Goal: Task Accomplishment & Management: Manage account settings

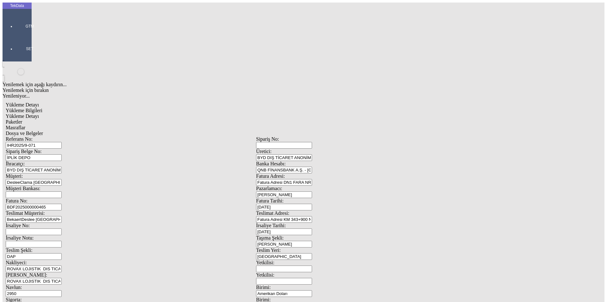
click at [52, 108] on div "Yükleme Bilgileri" at bounding box center [256, 111] width 501 height 6
click at [15, 35] on div at bounding box center [29, 35] width 29 height 0
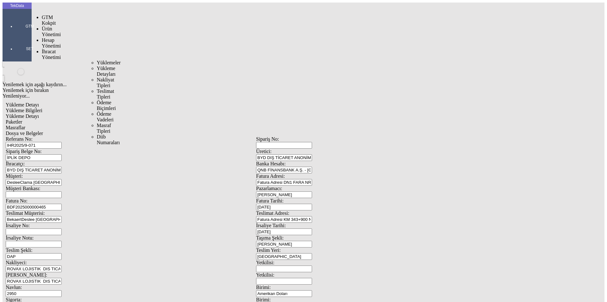
click at [46, 49] on span "İhracat Yönetimi" at bounding box center [51, 54] width 19 height 11
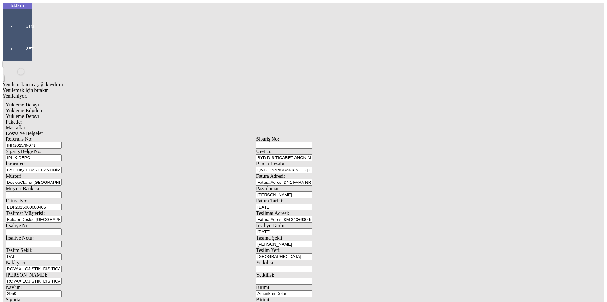
click at [120, 113] on div "Yükleme Detayı" at bounding box center [256, 116] width 501 height 6
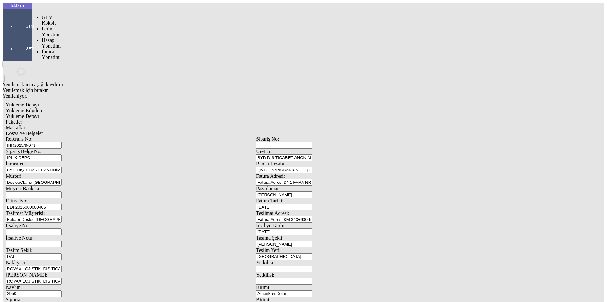
click at [15, 35] on div at bounding box center [29, 35] width 29 height 0
drag, startPoint x: 52, startPoint y: 42, endPoint x: 68, endPoint y: 38, distance: 17.0
click at [52, 136] on div "[STREET_ADDRESS] DEPO Üretici: BYD DIŞ TİCARET ANONİM ŞİRKETİ İhracatçı: BYD DI…" at bounding box center [256, 284] width 501 height 296
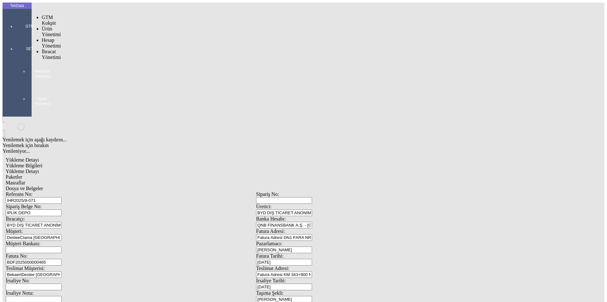
click at [15, 35] on div at bounding box center [29, 35] width 29 height 0
click at [45, 49] on span "İhracat Yönetimi" at bounding box center [51, 54] width 19 height 11
click at [97, 60] on span "Yüklemeler" at bounding box center [109, 62] width 24 height 5
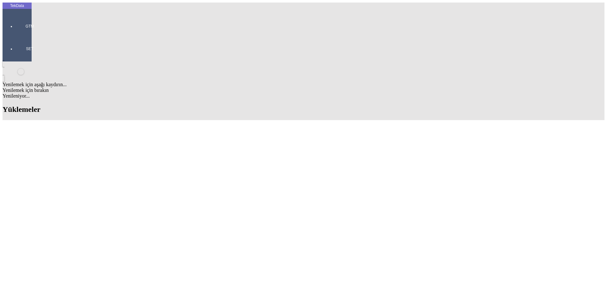
scroll to position [158, 0]
drag, startPoint x: 189, startPoint y: 88, endPoint x: 165, endPoint y: 89, distance: 23.4
drag, startPoint x: 247, startPoint y: 131, endPoint x: 281, endPoint y: 134, distance: 33.9
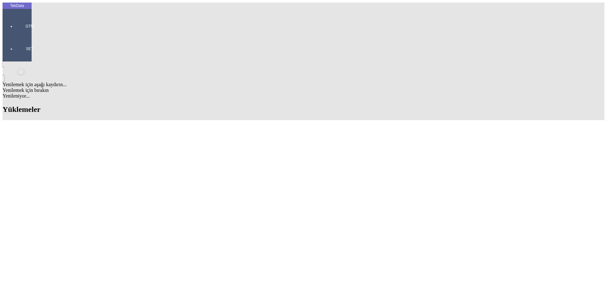
copy td "BDF2025000000465"
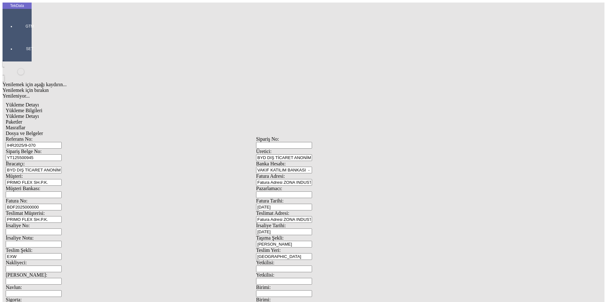
drag, startPoint x: 557, startPoint y: 98, endPoint x: 69, endPoint y: 110, distance: 488.6
click at [69, 198] on div "Fatura No: BDF2025000000" at bounding box center [131, 204] width 251 height 12
paste input "465"
type input "BDF2025000000466"
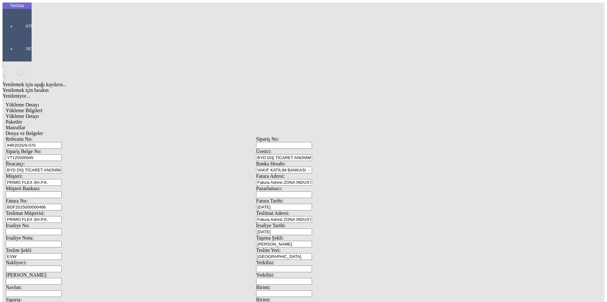
drag, startPoint x: 125, startPoint y: 47, endPoint x: 79, endPoint y: 52, distance: 46.2
click at [79, 136] on div "Referans No: IHR2025/9-070 Sipariş No: Sipariş Belge No: YT125500945 Üretici: B…" at bounding box center [256, 284] width 501 height 296
click at [62, 142] on input "IHR2025/9-070" at bounding box center [34, 145] width 56 height 7
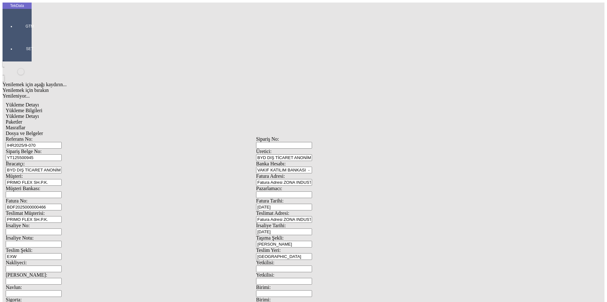
drag, startPoint x: 125, startPoint y: 45, endPoint x: 60, endPoint y: 49, distance: 64.4
click at [60, 136] on div "Referans No: IHR2025/9-070" at bounding box center [131, 142] width 251 height 12
drag, startPoint x: 134, startPoint y: 105, endPoint x: 41, endPoint y: 105, distance: 93.6
click at [41, 198] on div "Fatura No: BDF2025000000466" at bounding box center [131, 204] width 251 height 12
click at [39, 113] on span "Yükleme Detayı" at bounding box center [22, 115] width 33 height 5
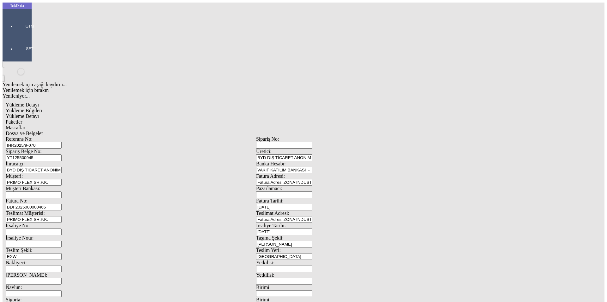
click at [22, 119] on span "Paketler" at bounding box center [14, 121] width 16 height 5
click at [25, 125] on span "Masraflar" at bounding box center [16, 127] width 20 height 5
click at [43, 130] on span "Dosya ve Belgeler" at bounding box center [24, 132] width 37 height 5
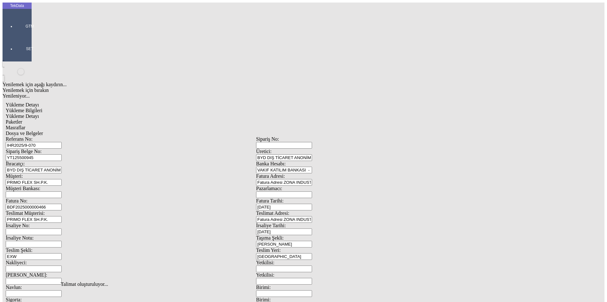
click at [43, 130] on span "Dosya ve Belgeler" at bounding box center [24, 132] width 37 height 5
drag, startPoint x: 44, startPoint y: 89, endPoint x: 48, endPoint y: 91, distance: 3.8
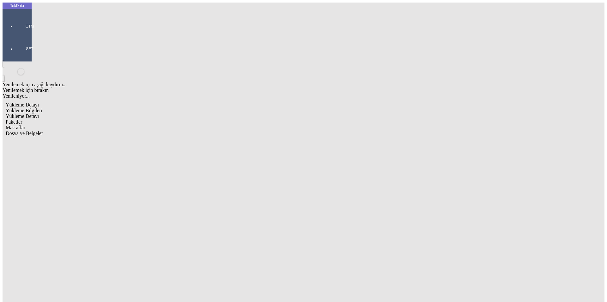
click at [42, 108] on span "Yükleme Bilgileri" at bounding box center [24, 110] width 37 height 5
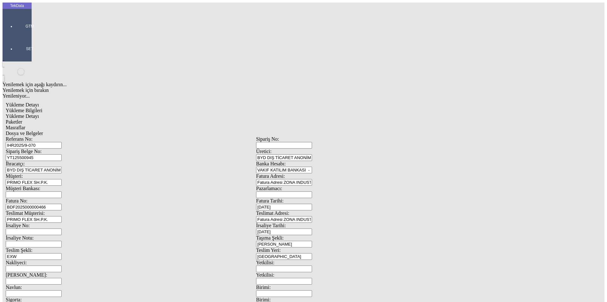
drag, startPoint x: 125, startPoint y: 47, endPoint x: 45, endPoint y: 47, distance: 79.4
click at [45, 136] on div "Referans No: IHR2025/9-070" at bounding box center [131, 142] width 251 height 12
drag, startPoint x: 137, startPoint y: 104, endPoint x: 19, endPoint y: 104, distance: 118.6
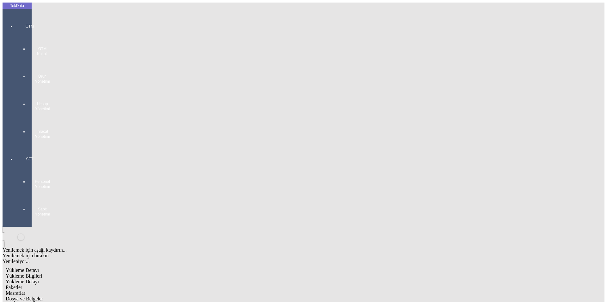
scroll to position [54, 0]
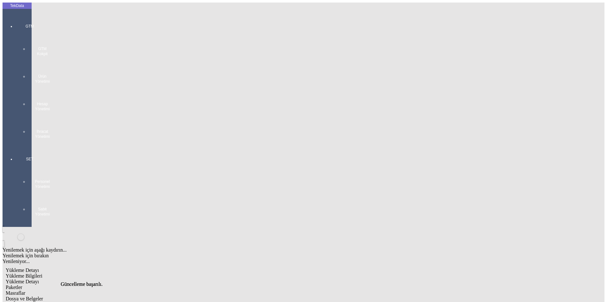
click at [39, 278] on span "Yükleme Detayı" at bounding box center [22, 280] width 33 height 5
drag, startPoint x: 106, startPoint y: 168, endPoint x: 118, endPoint y: 169, distance: 11.4
drag, startPoint x: 142, startPoint y: 31, endPoint x: 146, endPoint y: 29, distance: 3.7
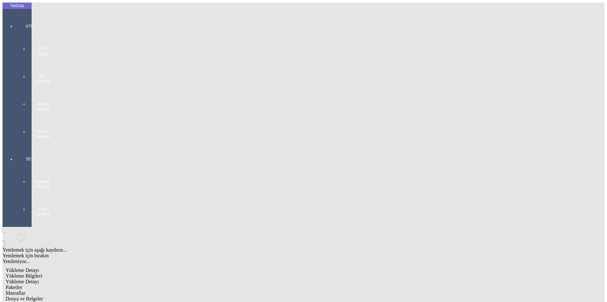
click at [143, 284] on div "Paketler" at bounding box center [256, 287] width 501 height 6
click at [25, 290] on span "Masraflar" at bounding box center [16, 292] width 20 height 5
click at [43, 295] on span "Dosya ve Belgeler" at bounding box center [24, 297] width 37 height 5
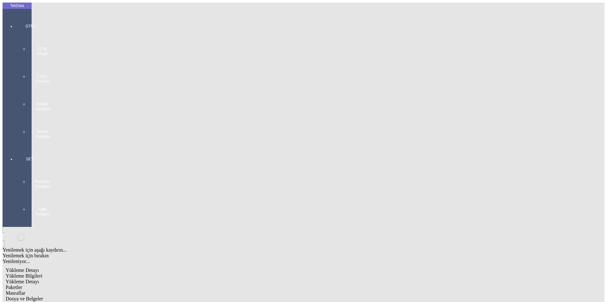
drag, startPoint x: 112, startPoint y: 57, endPoint x: 65, endPoint y: 59, distance: 46.8
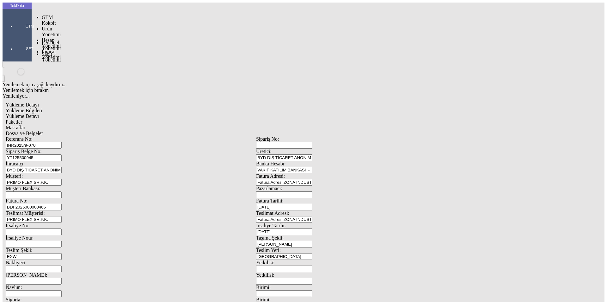
click at [15, 35] on div at bounding box center [29, 35] width 29 height 0
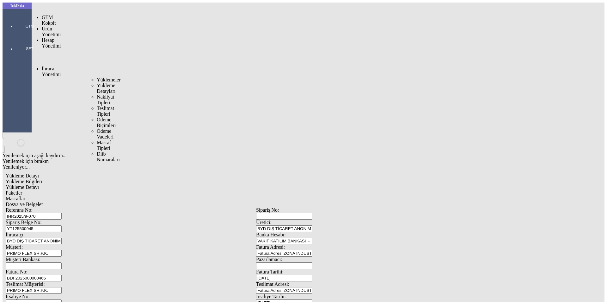
click at [44, 66] on span "İhracat Yönetimi" at bounding box center [51, 71] width 19 height 11
click at [97, 77] on span "Yüklemeler" at bounding box center [109, 79] width 24 height 5
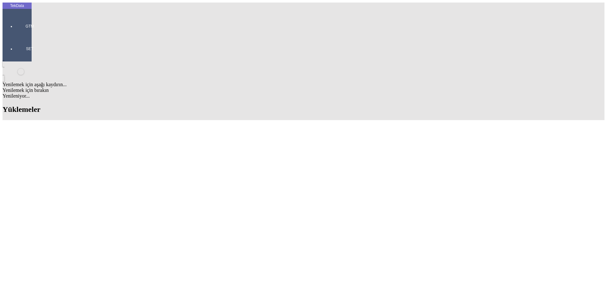
drag, startPoint x: 245, startPoint y: 138, endPoint x: 282, endPoint y: 136, distance: 36.8
copy td "IHR2025000000081"
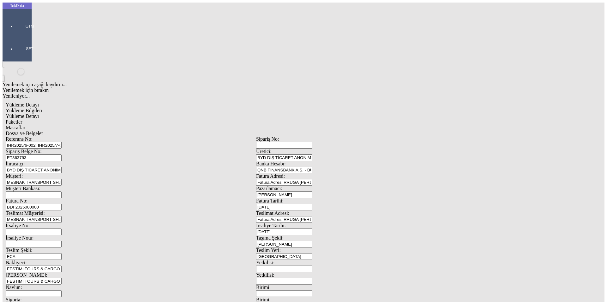
drag, startPoint x: 217, startPoint y: 5, endPoint x: 47, endPoint y: 107, distance: 198.4
click at [47, 198] on div "Fatura No: BDF2025000000" at bounding box center [131, 204] width 251 height 12
paste input "IHR2025000000081"
type input "IHR2025000000082"
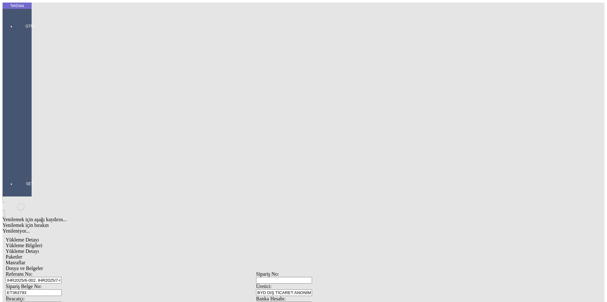
drag, startPoint x: 127, startPoint y: 104, endPoint x: 32, endPoint y: 104, distance: 95.2
drag, startPoint x: 13, startPoint y: 10, endPoint x: 13, endPoint y: 18, distance: 7.9
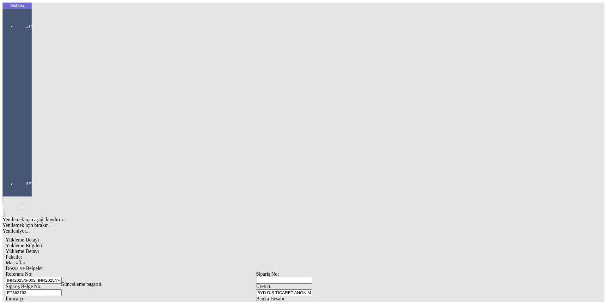
click at [15, 13] on div "GTM GTM Kokpit Ürün Yönetimi Hesap Yönetimi İhracat Yönetimi" at bounding box center [29, 91] width 29 height 157
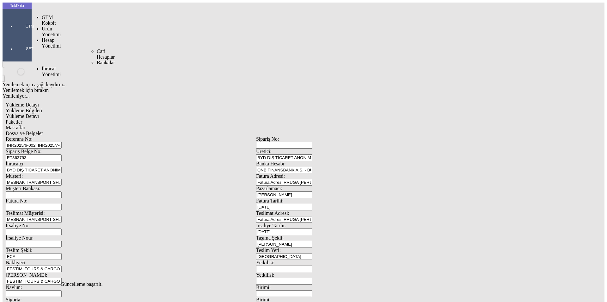
click at [50, 66] on span "İhracat Yönetimi" at bounding box center [51, 71] width 19 height 11
click at [89, 77] on ul "Yüklemeler Yükleme Detayları Nakliyat Tipleri Teslimat Tipleri Ödeme Biçimleri …" at bounding box center [92, 119] width 16 height 85
click at [97, 77] on span "Yüklemeler" at bounding box center [109, 79] width 24 height 5
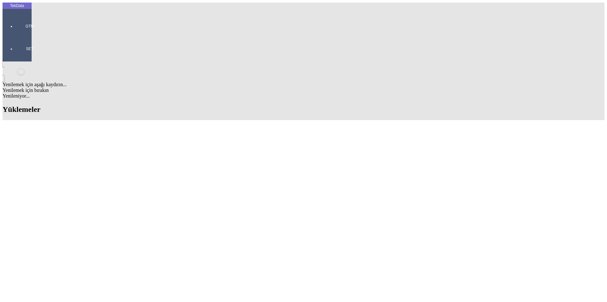
scroll to position [95, 0]
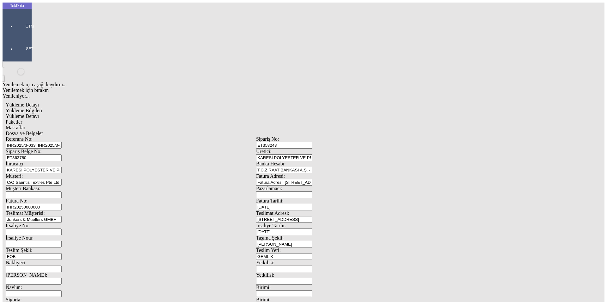
drag, startPoint x: 563, startPoint y: 170, endPoint x: 54, endPoint y: 108, distance: 512.5
click at [54, 198] on div "Fatura No: IHR20250000000" at bounding box center [131, 204] width 251 height 12
type input "IHR2025000000082"
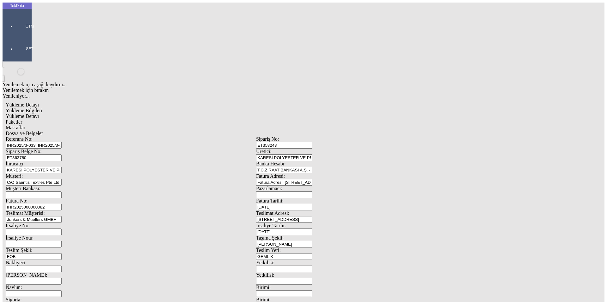
scroll to position [0, 0]
drag, startPoint x: 232, startPoint y: 44, endPoint x: 0, endPoint y: 44, distance: 231.9
click at [3, 44] on div "TekData GTM SET Yenilemek için aşağı kaydırın... Yenilemek için bırakın Yenilen…" at bounding box center [256, 250] width 507 height 495
click at [62, 142] on input "IHR2025/3-033, IHR2025/3-081, IHR2025/5-068, IHR2025/6-042, IHR2025/9-024" at bounding box center [34, 145] width 56 height 7
drag, startPoint x: 163, startPoint y: 46, endPoint x: 159, endPoint y: 48, distance: 4.7
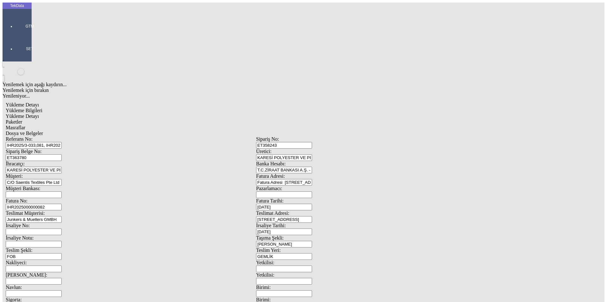
click at [62, 142] on input "IHR2025/3-033,081, IHR2025/5-068, IHR2025/6-042, IHR2025/9-024" at bounding box center [34, 145] width 56 height 7
drag, startPoint x: 164, startPoint y: 47, endPoint x: 147, endPoint y: 49, distance: 17.6
click at [62, 142] on input "IHR2025/3-033,081, IHR2025/5-068, IHR2025/6-042, IHR2025/9-024" at bounding box center [34, 145] width 56 height 7
drag, startPoint x: 173, startPoint y: 46, endPoint x: 158, endPoint y: 47, distance: 15.9
click at [62, 142] on input "IHR2025/3-033,081, IHR2025/5-068,6-042, IHR2025/9-024" at bounding box center [34, 145] width 56 height 7
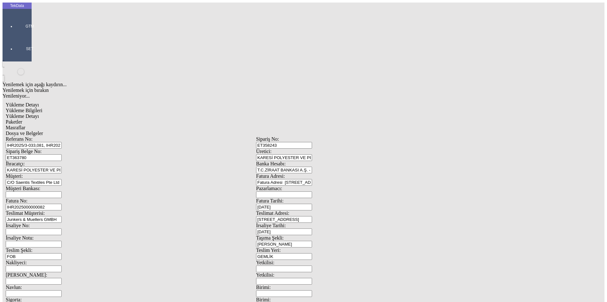
type input "IHR2025/3-033,081, IHR2025/5-068,6-042,9-024"
click at [62, 154] on input "ET363780" at bounding box center [34, 157] width 56 height 7
drag, startPoint x: 185, startPoint y: 47, endPoint x: 56, endPoint y: 42, distance: 129.5
click at [56, 136] on div "Referans No: IHR2025/3-033,081, IHR2025/5-068,6-042,9-024" at bounding box center [131, 142] width 251 height 12
drag, startPoint x: 136, startPoint y: 103, endPoint x: 47, endPoint y: 103, distance: 89.2
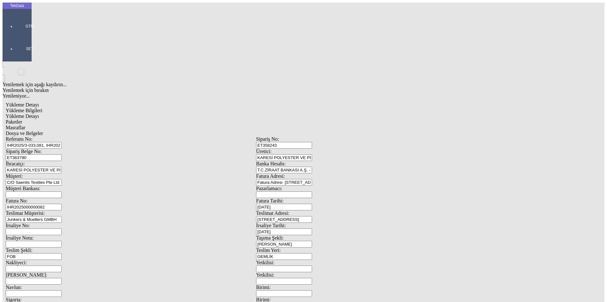
click at [47, 198] on div "Fatura No: IHR2025000000082" at bounding box center [131, 204] width 251 height 12
click at [62, 216] on input "Junkers & Muellers GMBH" at bounding box center [34, 219] width 56 height 7
type input "JAGJEMEZLER" DOOEL STIP"
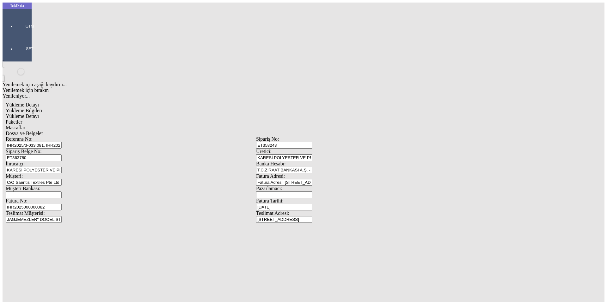
scroll to position [54, 0]
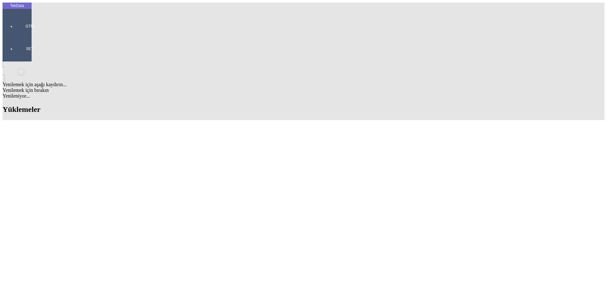
scroll to position [158, 0]
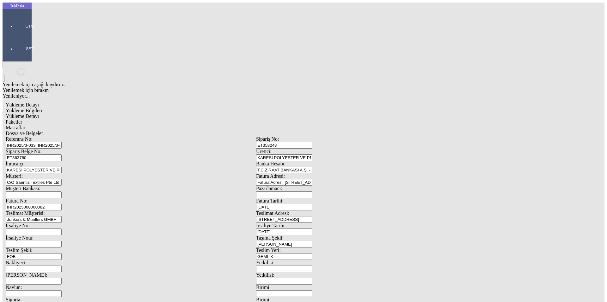
scroll to position [54, 0]
drag, startPoint x: 379, startPoint y: 245, endPoint x: 335, endPoint y: 251, distance: 44.0
click at [335, 251] on div "Referans No: IHR2025/3-033, IHR2025/3-081, IHR2025/5-068, IHR2025/6-042, IHR202…" at bounding box center [256, 284] width 501 height 296
type input "9720.4"
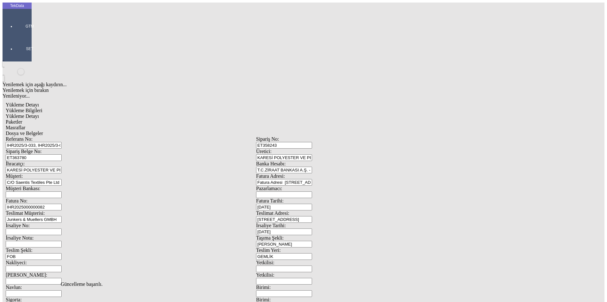
scroll to position [0, 0]
click at [104, 136] on div "Referans No: IHR2025/3-033, IHR2025/3-081, IHR2025/5-068, IHR2025/6-042, IHR202…" at bounding box center [256, 284] width 501 height 296
click at [39, 113] on span "Yükleme Detayı" at bounding box center [22, 115] width 33 height 5
drag, startPoint x: 89, startPoint y: 130, endPoint x: 41, endPoint y: 131, distance: 48.4
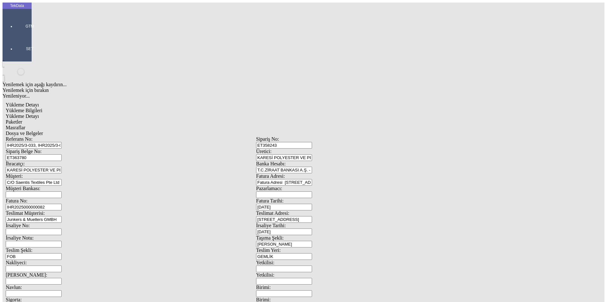
type input "4408"
drag, startPoint x: 562, startPoint y: 154, endPoint x: 576, endPoint y: 150, distance: 15.0
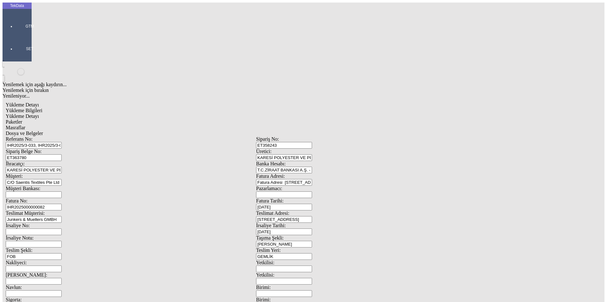
drag, startPoint x: 92, startPoint y: 141, endPoint x: 42, endPoint y: 141, distance: 50.6
type input "1412.5"
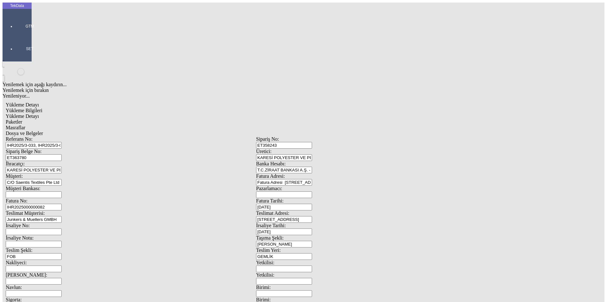
drag, startPoint x: 99, startPoint y: 146, endPoint x: 20, endPoint y: 149, distance: 79.5
type input "1114"
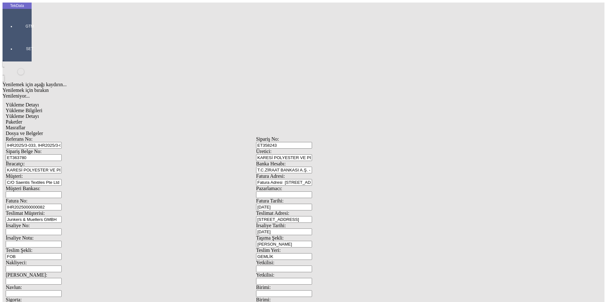
drag, startPoint x: 85, startPoint y: 157, endPoint x: 47, endPoint y: 159, distance: 37.7
type input "1415"
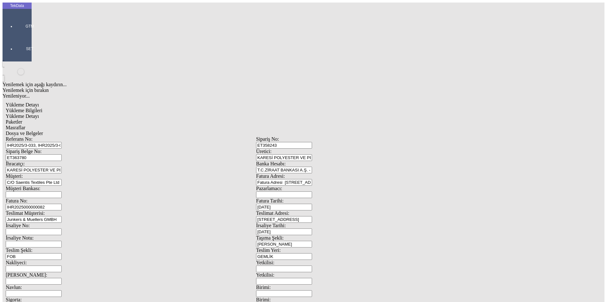
drag, startPoint x: 91, startPoint y: 161, endPoint x: 26, endPoint y: 162, distance: 64.9
type input "1370"
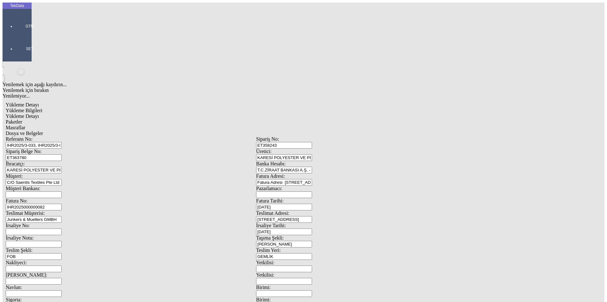
type input "1370.9"
drag, startPoint x: 145, startPoint y: 35, endPoint x: 151, endPoint y: 34, distance: 5.7
click at [22, 119] on span "Paketler" at bounding box center [14, 121] width 16 height 5
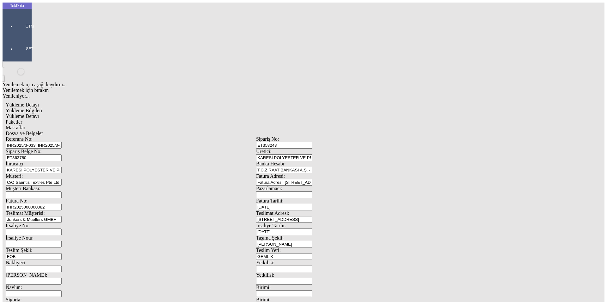
drag, startPoint x: 164, startPoint y: 28, endPoint x: 189, endPoint y: 34, distance: 25.9
click at [25, 125] on span "Masraflar" at bounding box center [16, 127] width 20 height 5
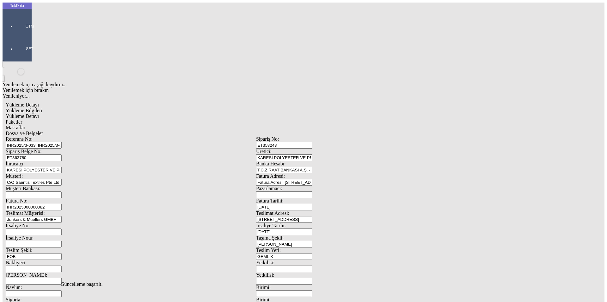
click at [43, 130] on span "Dosya ve Belgeler" at bounding box center [24, 132] width 37 height 5
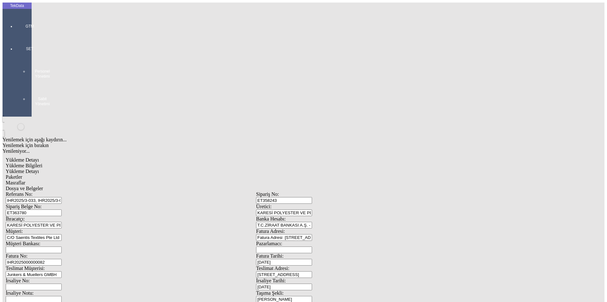
click at [43, 185] on span "Dosya ve Belgeler" at bounding box center [24, 187] width 37 height 5
click at [42, 163] on span "Yükleme Bilgileri" at bounding box center [24, 165] width 37 height 5
click at [39, 168] on span "Yükleme Detayı" at bounding box center [22, 170] width 33 height 5
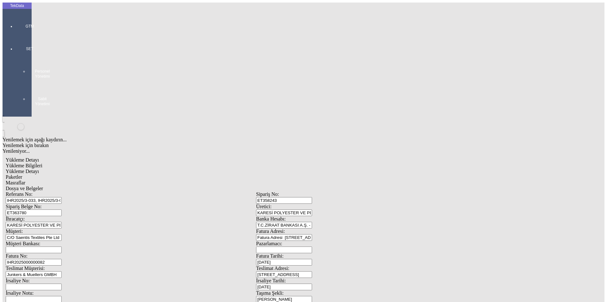
type input "3.72"
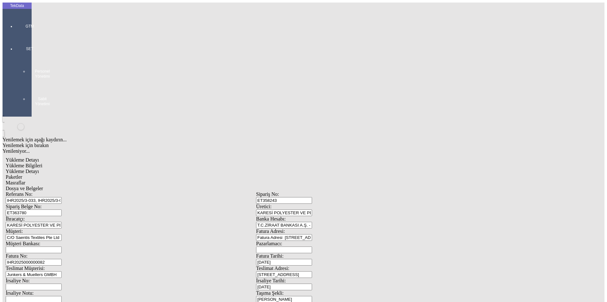
type input "3.7236"
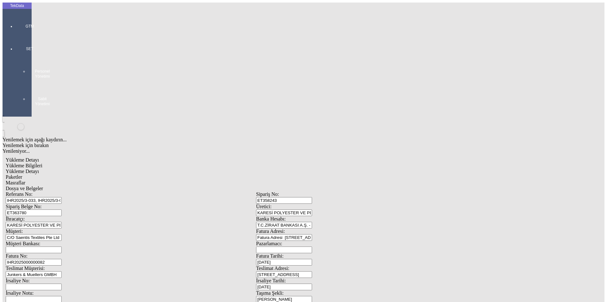
type input "3.7236-7"
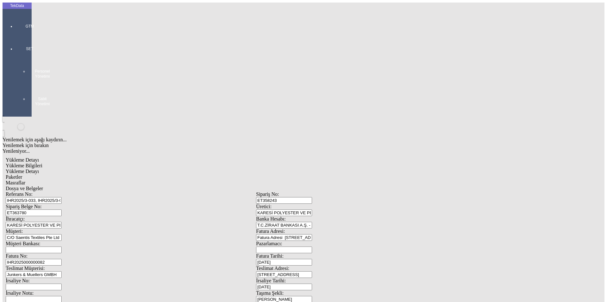
type input "3.7237"
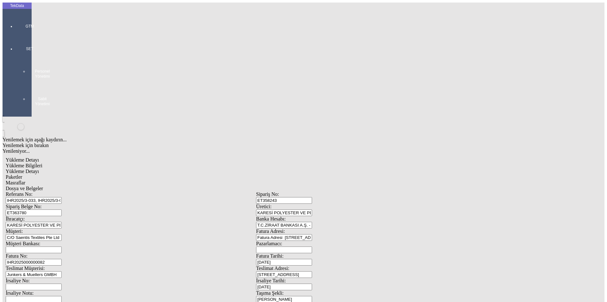
type input "3.7236"
click at [150, 174] on div "Paketler" at bounding box center [256, 177] width 501 height 6
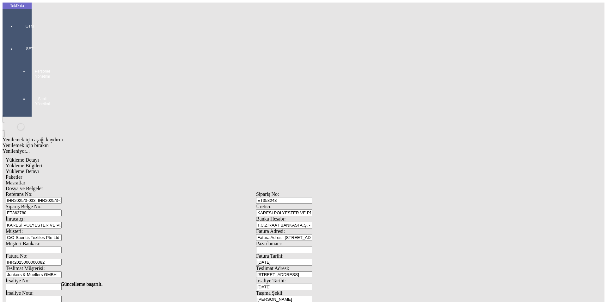
drag, startPoint x: 177, startPoint y: 34, endPoint x: 196, endPoint y: 33, distance: 19.3
click at [177, 180] on div "Masraflar" at bounding box center [256, 183] width 501 height 6
click at [43, 185] on span "Dosya ve Belgeler" at bounding box center [24, 187] width 37 height 5
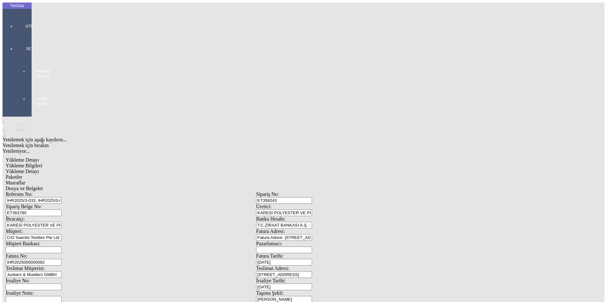
click at [43, 185] on span "Dosya ve Belgeler" at bounding box center [24, 187] width 37 height 5
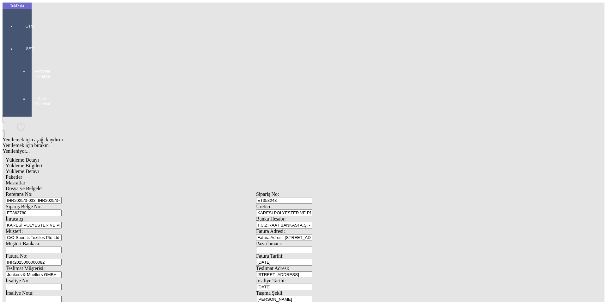
drag, startPoint x: 260, startPoint y: 239, endPoint x: 218, endPoint y: 207, distance: 52.9
click at [42, 163] on span "Yükleme Bilgileri" at bounding box center [24, 165] width 37 height 5
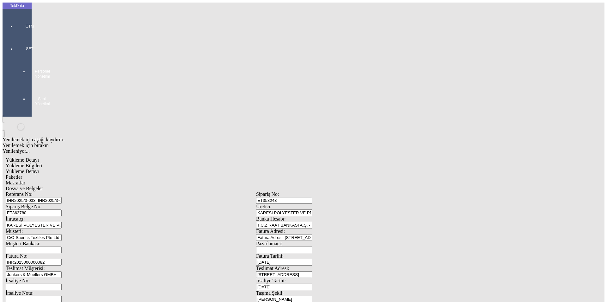
scroll to position [54, 0]
type input "9720.4"
click at [39, 168] on span "Yükleme Detayı" at bounding box center [22, 170] width 33 height 5
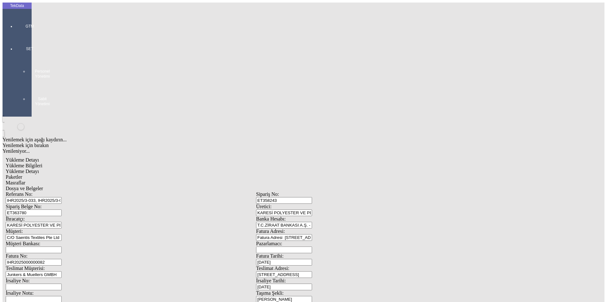
drag, startPoint x: 148, startPoint y: 32, endPoint x: 165, endPoint y: 32, distance: 16.5
click at [22, 174] on span "Paketler" at bounding box center [14, 176] width 16 height 5
click at [15, 25] on div "GTM" at bounding box center [29, 24] width 29 height 22
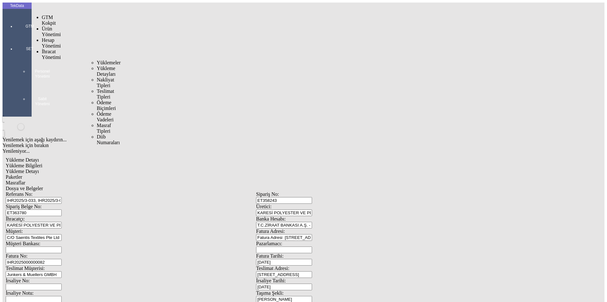
click at [48, 49] on span "İhracat Yönetimi" at bounding box center [51, 54] width 19 height 11
click at [97, 60] on span "Yüklemeler" at bounding box center [109, 62] width 24 height 5
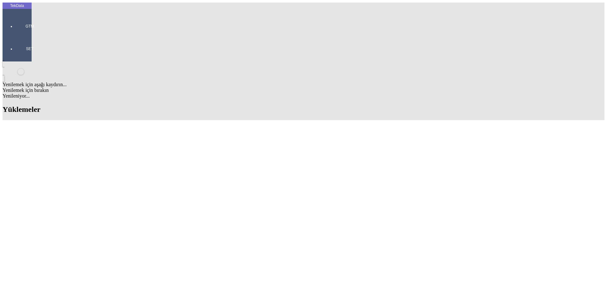
scroll to position [127, 0]
